Goal: Transaction & Acquisition: Purchase product/service

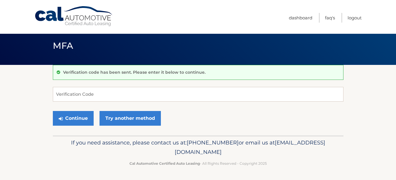
scroll to position [7, 0]
click at [63, 92] on input "Verification Code" at bounding box center [198, 94] width 291 height 15
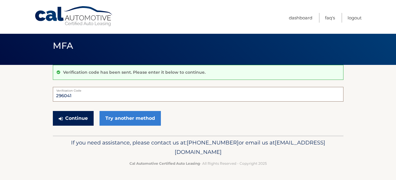
type input "296041"
click at [78, 117] on button "Continue" at bounding box center [73, 118] width 41 height 15
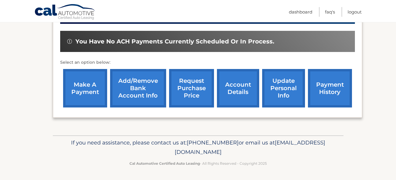
scroll to position [159, 0]
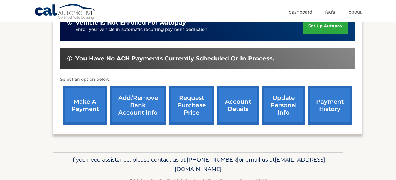
click at [83, 117] on link "make a payment" at bounding box center [85, 105] width 44 height 38
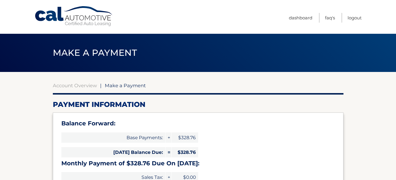
select select "NzMxOTdmMmMtNWNmMy00NTIzLWI4NTctMDk1MzY4YmMxNWU5"
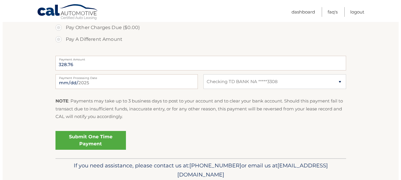
scroll to position [248, 0]
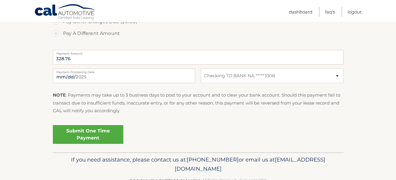
click at [85, 134] on link "Submit One Time Payment" at bounding box center [88, 134] width 70 height 19
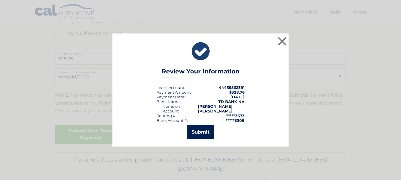
click at [201, 132] on button "Submit" at bounding box center [200, 132] width 27 height 14
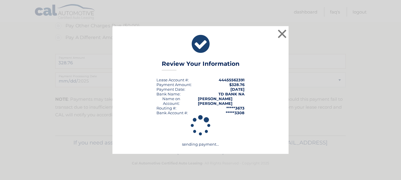
scroll to position [243, 0]
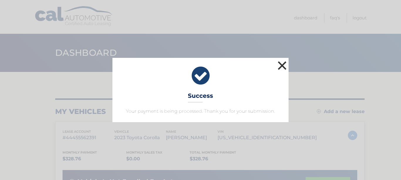
click at [282, 66] on button "×" at bounding box center [282, 66] width 12 height 12
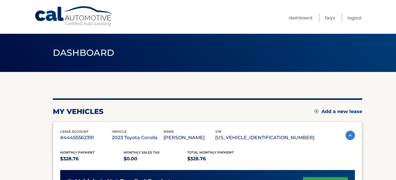
click at [355, 17] on link "Logout" at bounding box center [355, 18] width 14 height 10
